Goal: Task Accomplishment & Management: Manage account settings

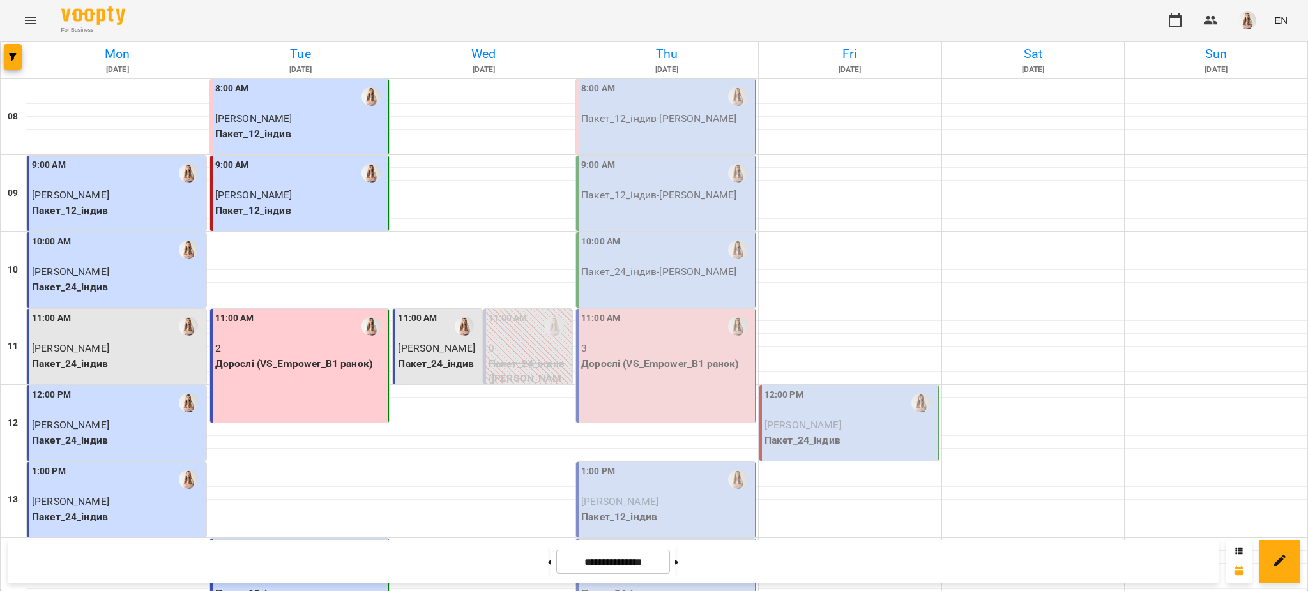
scroll to position [85, 0]
click at [802, 433] on p "Пакет_24_індив" at bounding box center [850, 440] width 171 height 15
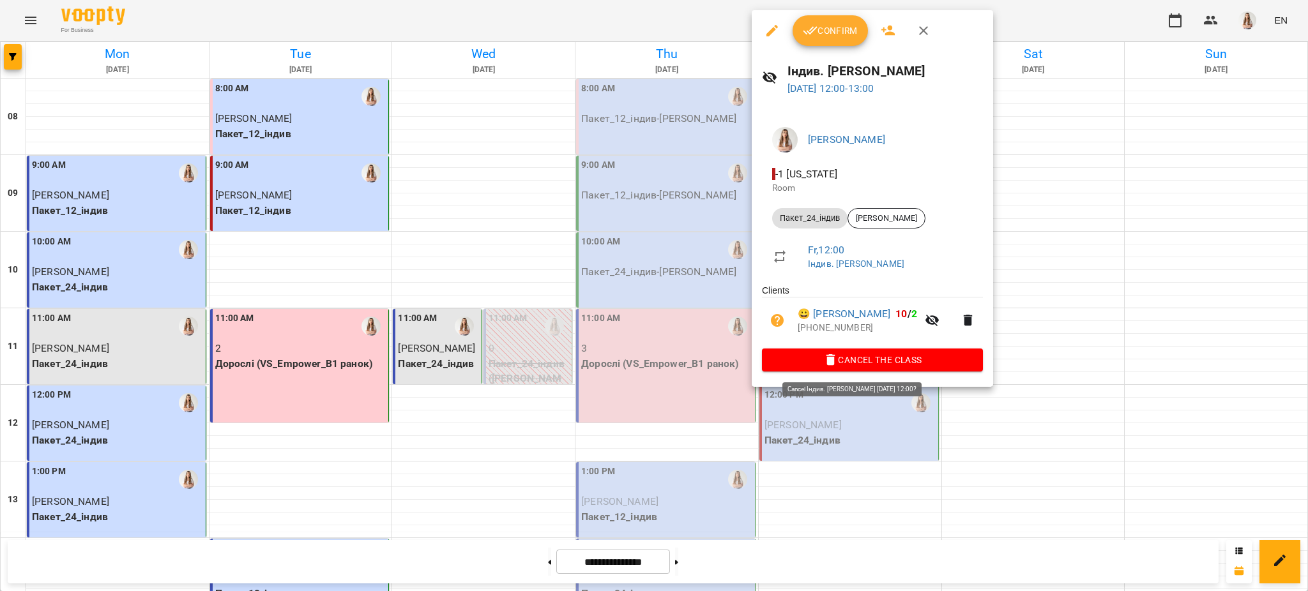
click at [856, 364] on span "Cancel the class" at bounding box center [872, 360] width 201 height 15
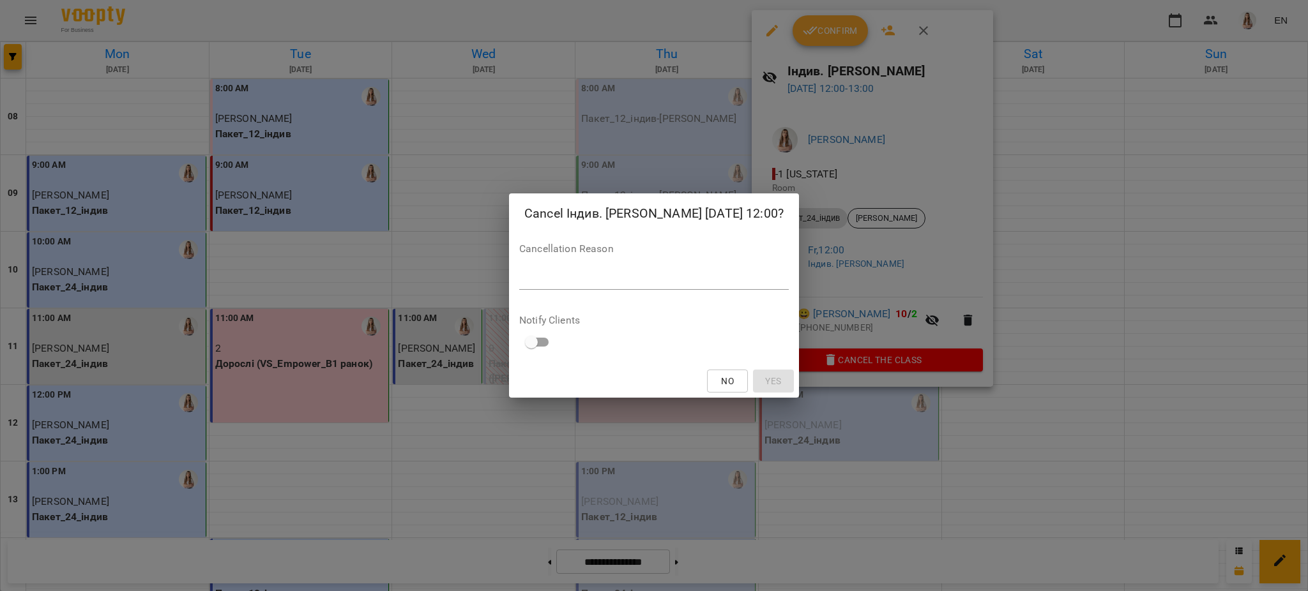
click at [771, 296] on div "Cancel Індив. [PERSON_NAME] [DATE] 12:00? Cancellation Reason * Notify Clients …" at bounding box center [654, 296] width 290 height 205
click at [771, 289] on div "*" at bounding box center [654, 280] width 270 height 20
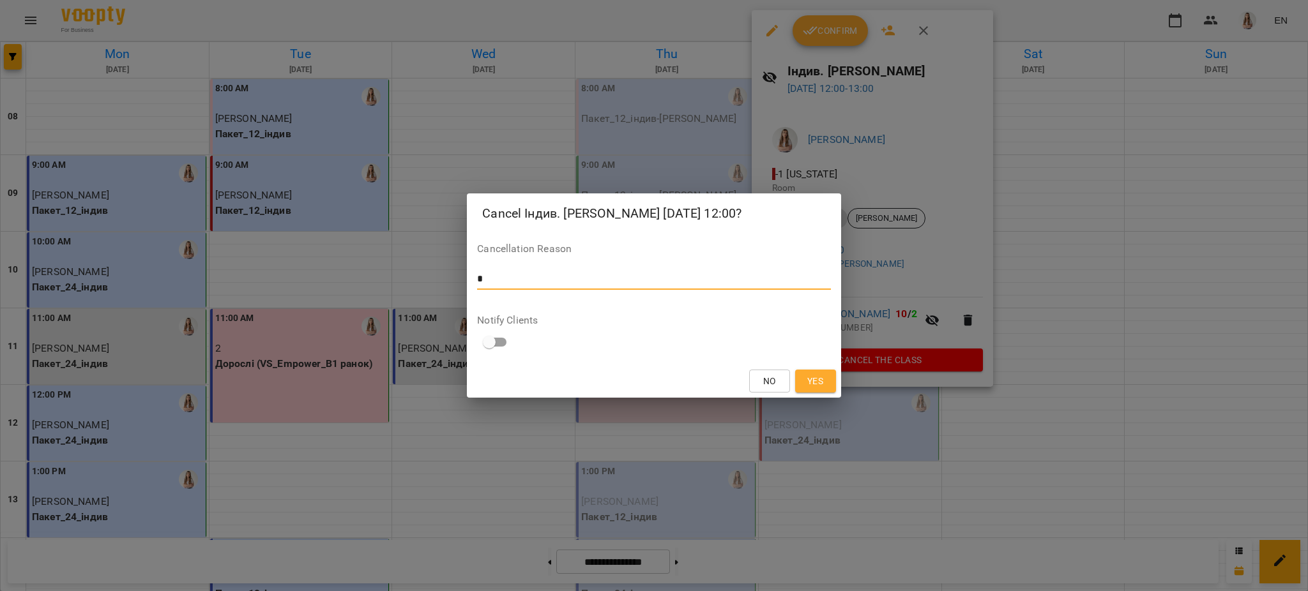
type textarea "*"
click at [815, 379] on span "Yes" at bounding box center [815, 381] width 16 height 15
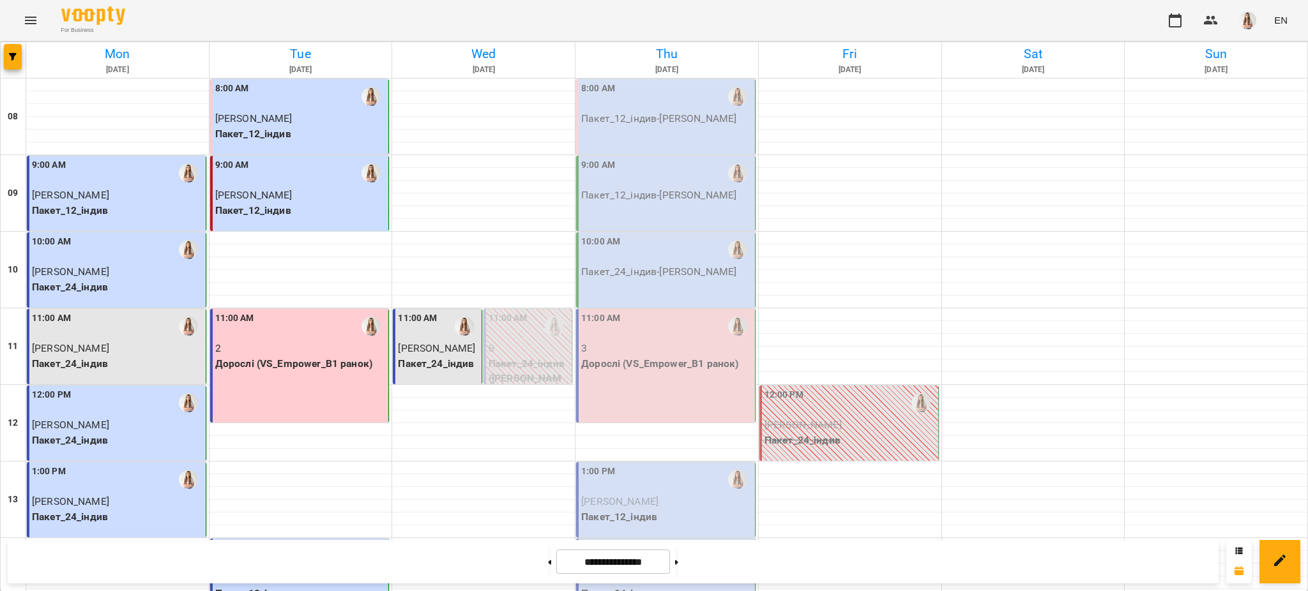
scroll to position [540, 0]
drag, startPoint x: 505, startPoint y: 342, endPoint x: 388, endPoint y: 346, distance: 116.3
copy span "[PERSON_NAME]"
